Goal: Browse casually: Explore the website without a specific task or goal

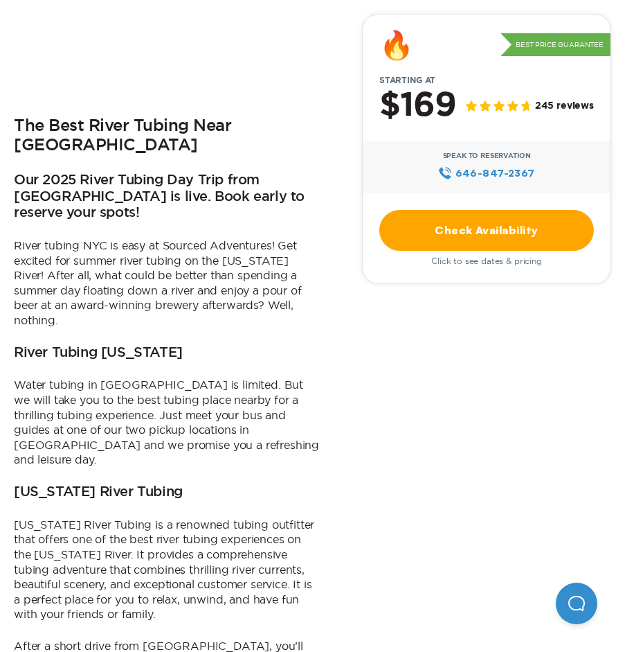
scroll to position [554, 0]
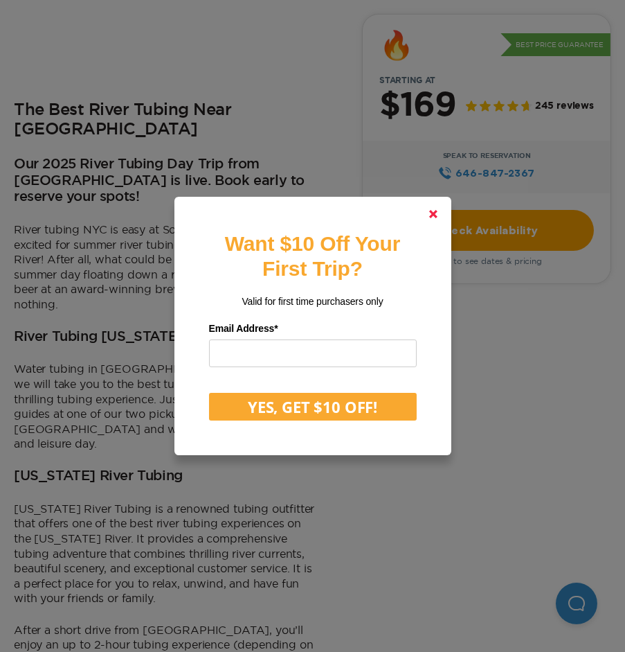
click at [438, 214] on icon at bounding box center [433, 214] width 8 height 8
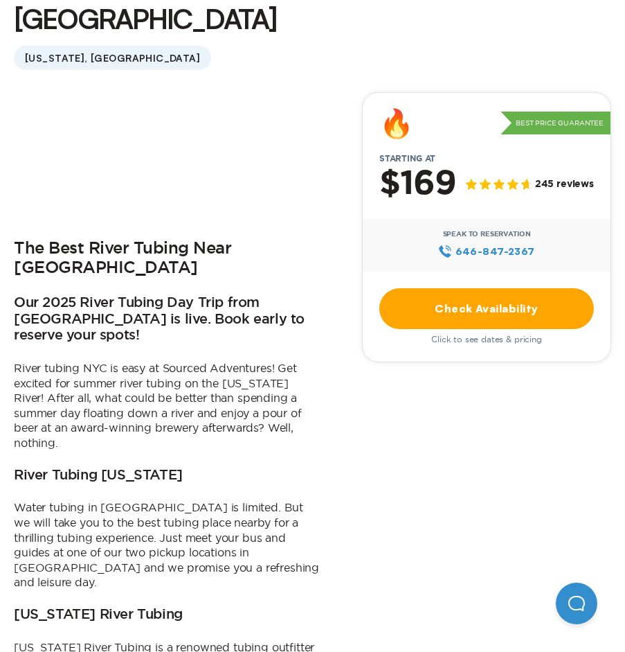
scroll to position [0, 0]
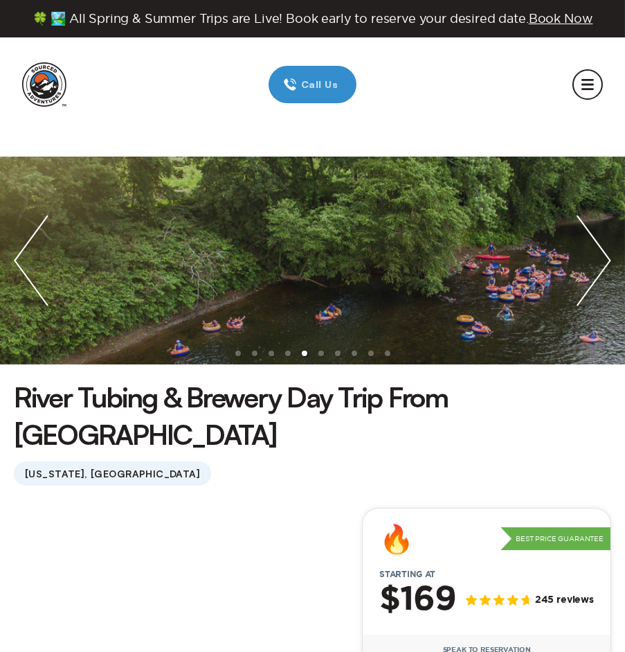
click at [607, 260] on img "next slide / item" at bounding box center [594, 261] width 62 height 208
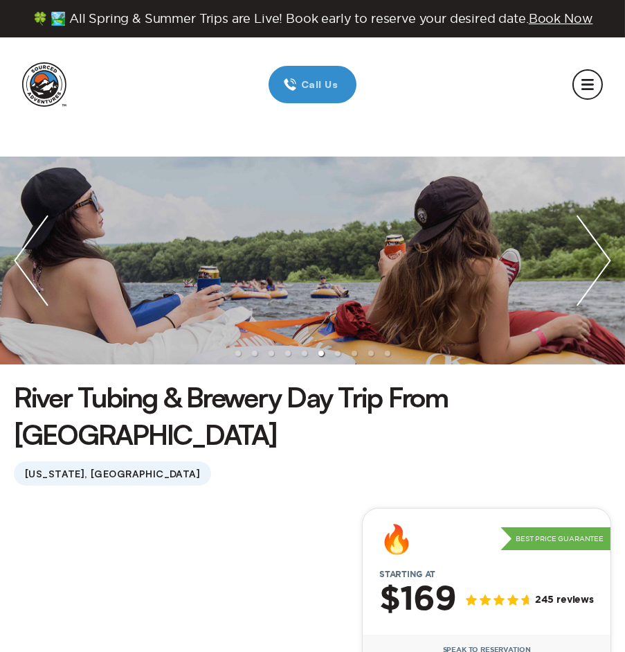
click at [605, 260] on img "next slide / item" at bounding box center [594, 261] width 62 height 208
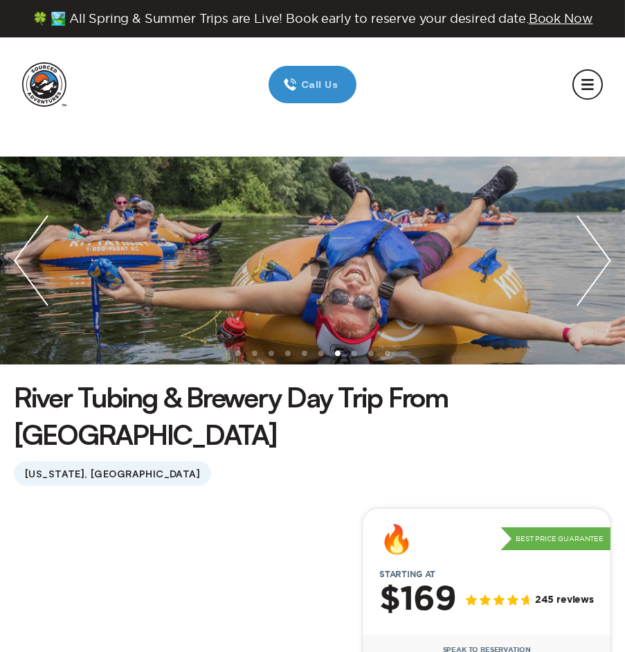
click at [605, 260] on img "next slide / item" at bounding box center [594, 261] width 62 height 208
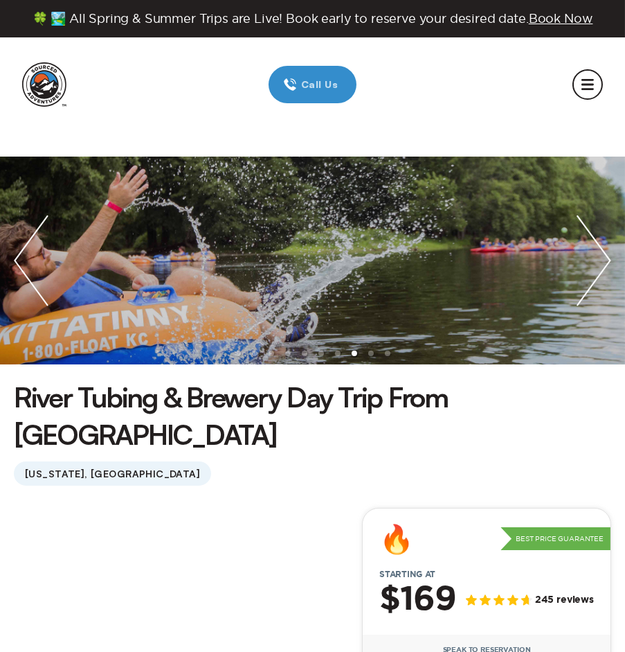
click at [605, 260] on img "next slide / item" at bounding box center [594, 261] width 62 height 208
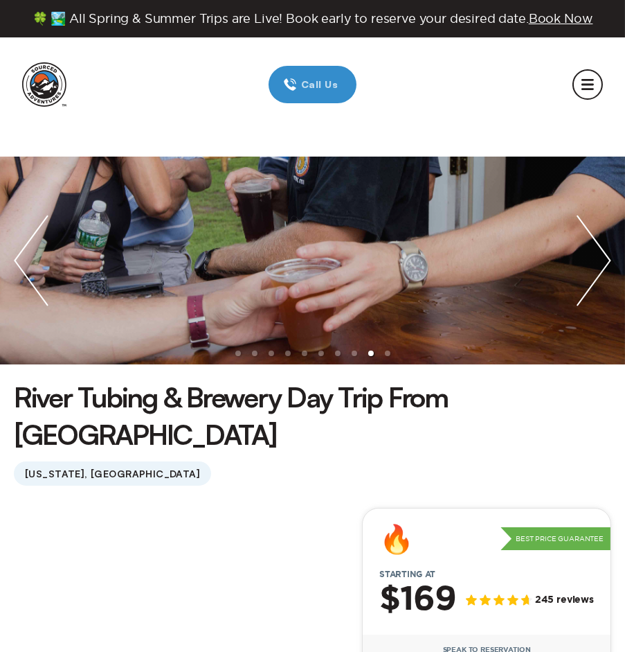
click at [605, 260] on img "next slide / item" at bounding box center [594, 261] width 62 height 208
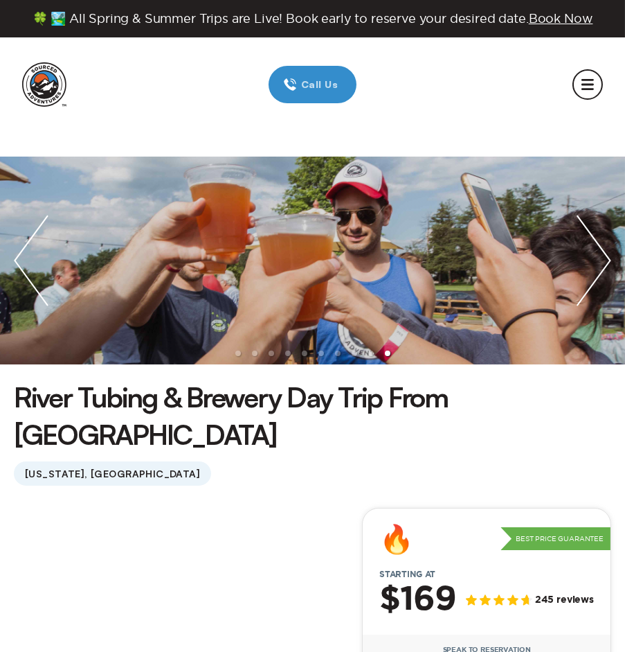
click at [605, 260] on img "next slide / item" at bounding box center [594, 261] width 62 height 208
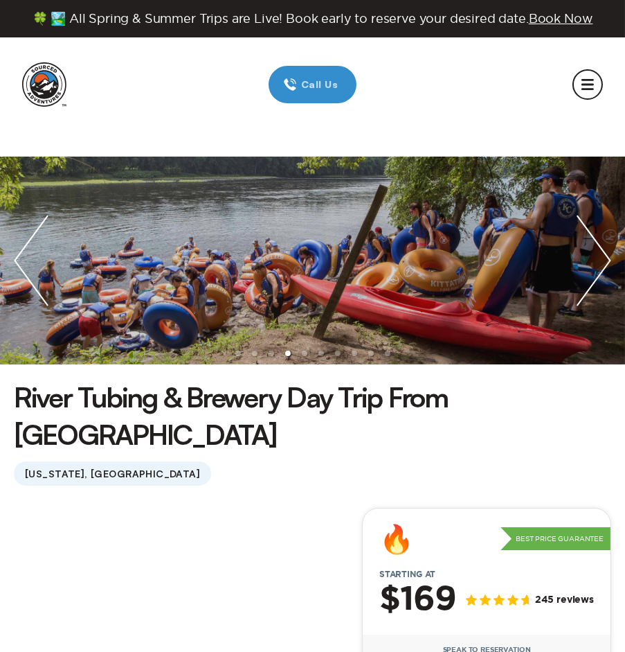
click at [601, 269] on img "next slide / item" at bounding box center [594, 261] width 62 height 208
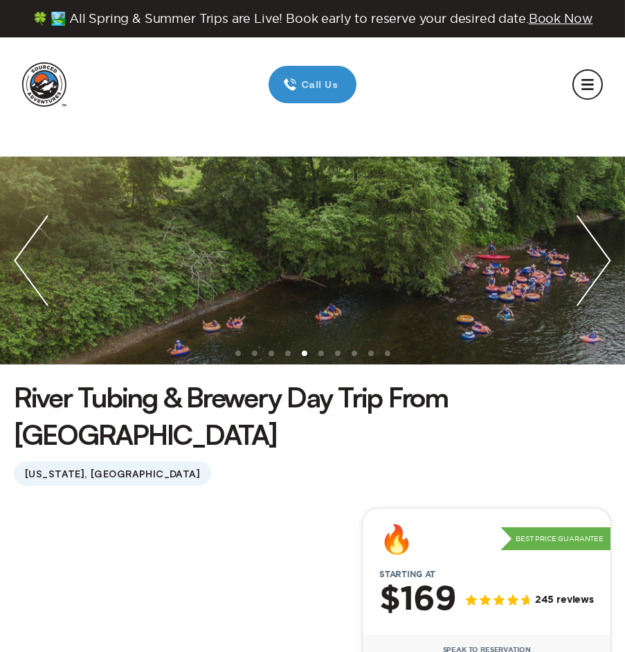
click at [601, 269] on img "next slide / item" at bounding box center [594, 261] width 62 height 208
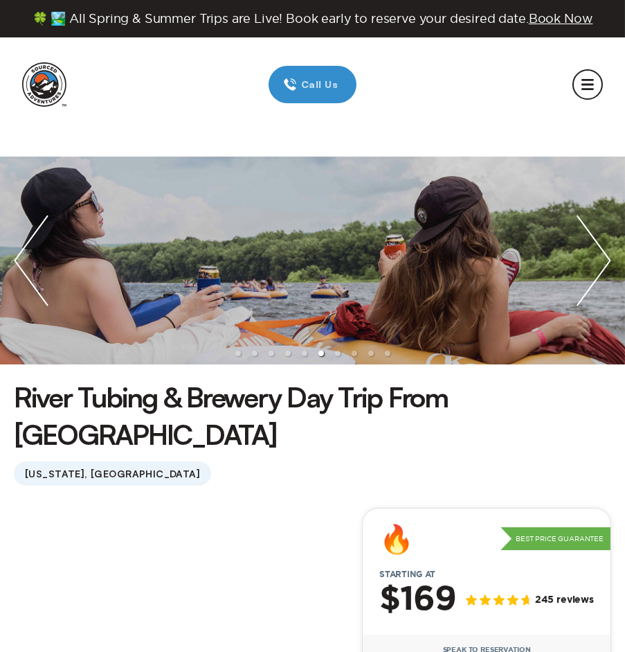
click at [601, 269] on img "next slide / item" at bounding box center [594, 261] width 62 height 208
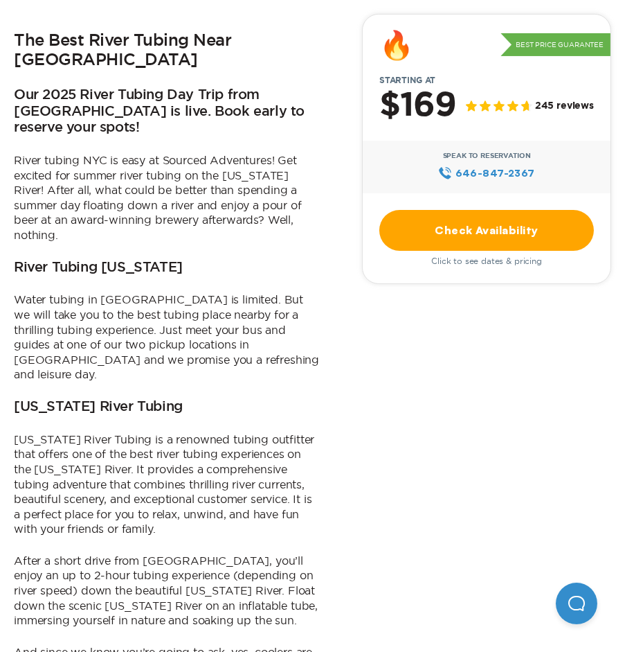
scroll to position [831, 0]
